Goal: Task Accomplishment & Management: Complete application form

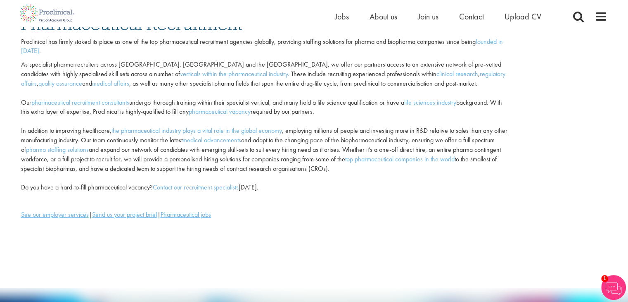
scroll to position [26, 0]
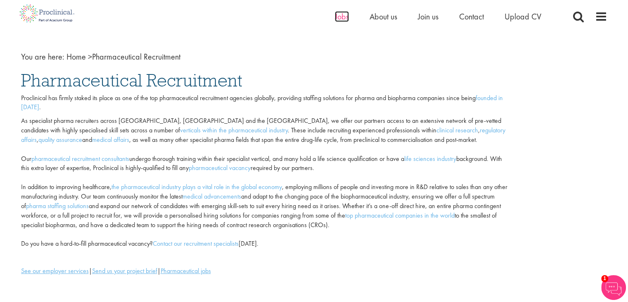
click at [339, 18] on span "Jobs" at bounding box center [342, 16] width 14 height 11
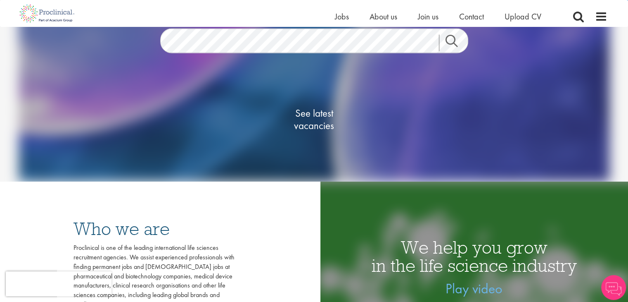
scroll to position [105, 0]
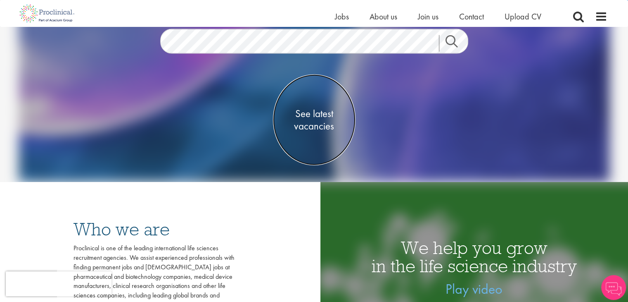
click at [312, 122] on span "See latest vacancies" at bounding box center [314, 119] width 83 height 25
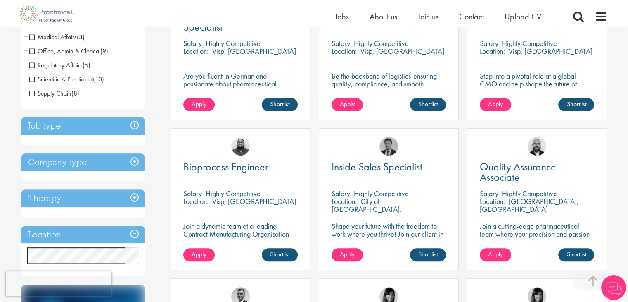
scroll to position [263, 0]
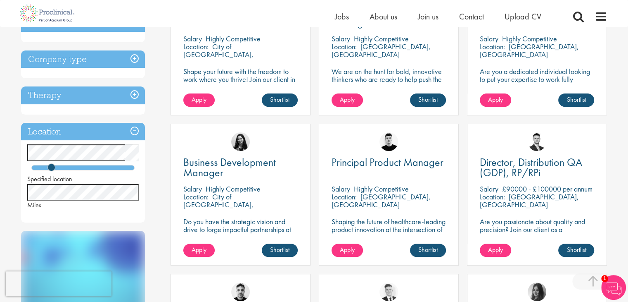
scroll to position [198, 0]
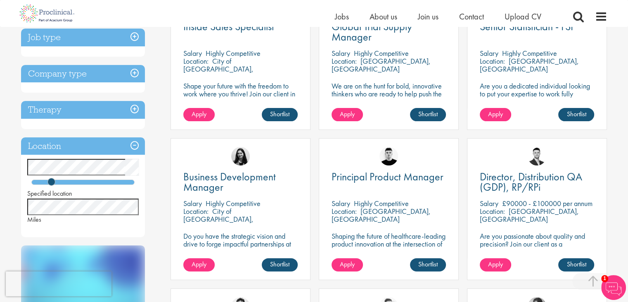
click at [131, 78] on h3 "Company type" at bounding box center [83, 74] width 124 height 18
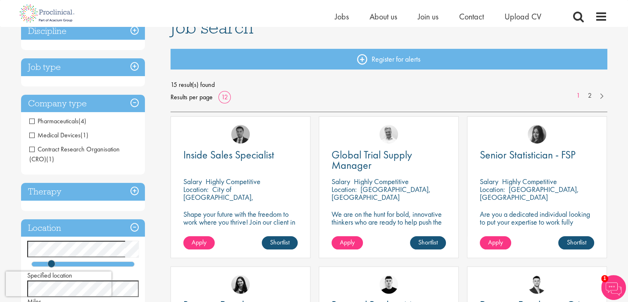
scroll to position [69, 0]
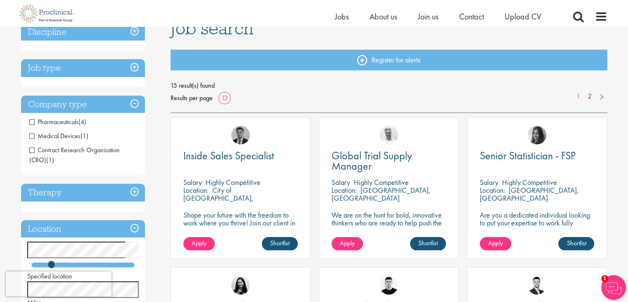
click at [132, 68] on h3 "Job type" at bounding box center [83, 68] width 124 height 18
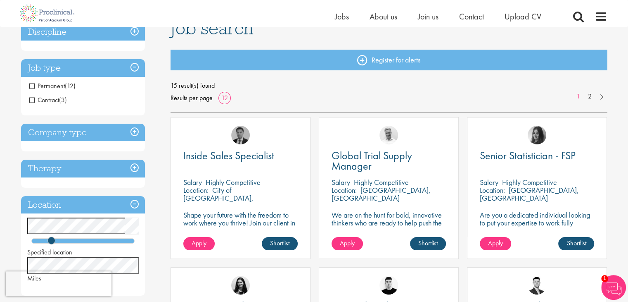
click at [30, 86] on span "Permanent" at bounding box center [47, 85] width 36 height 9
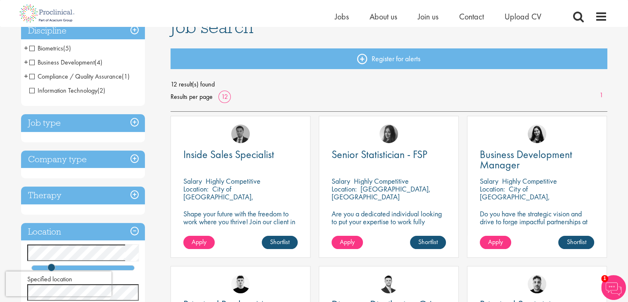
scroll to position [81, 0]
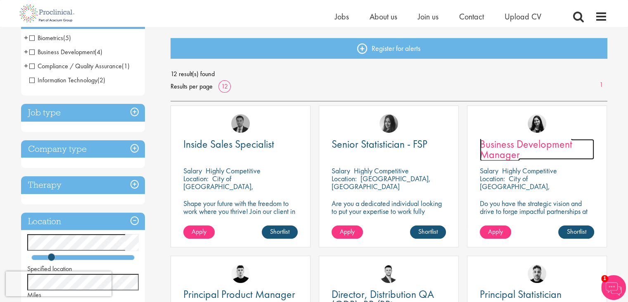
click at [521, 157] on link "Business Development Manager" at bounding box center [537, 149] width 114 height 21
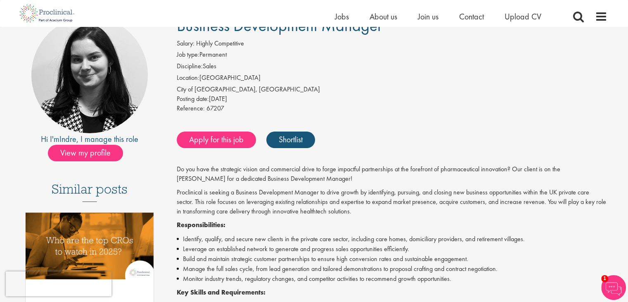
scroll to position [54, 0]
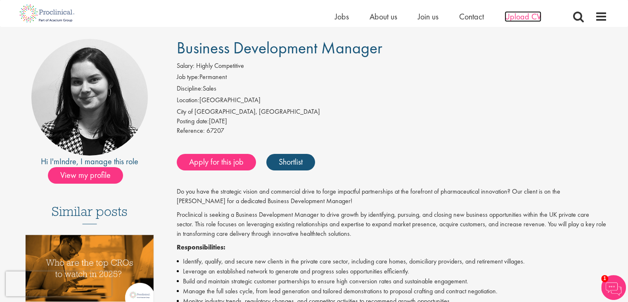
click at [517, 20] on span "Upload CV" at bounding box center [523, 16] width 37 height 11
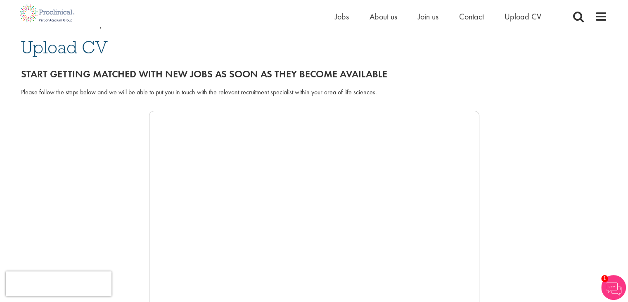
scroll to position [41, 0]
